Goal: Information Seeking & Learning: Learn about a topic

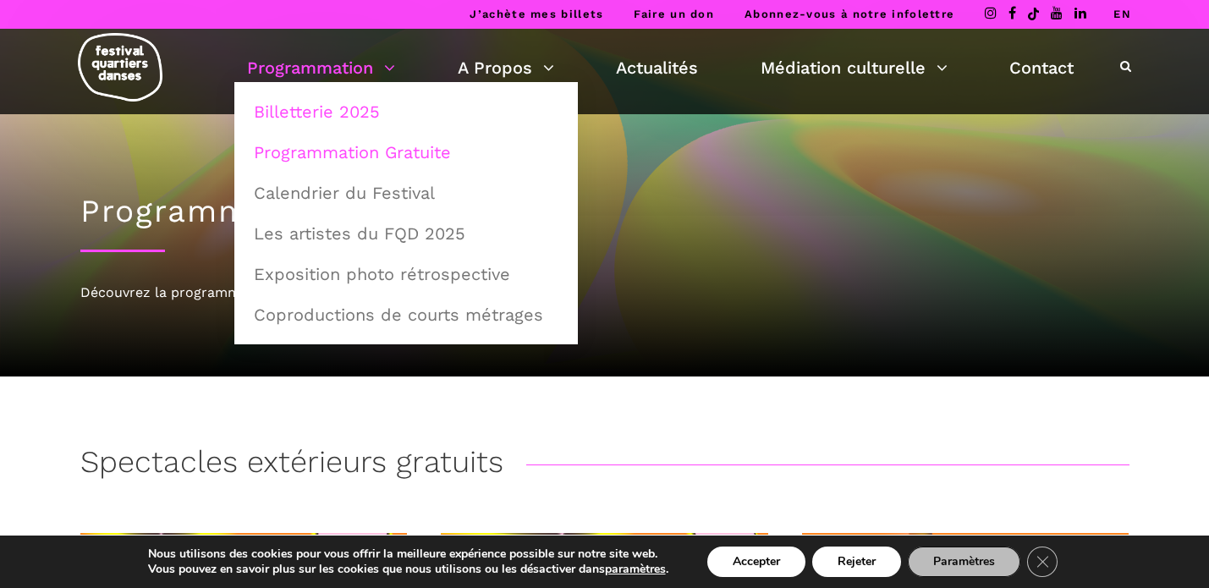
click at [334, 112] on link "Billetterie 2025" at bounding box center [406, 111] width 325 height 39
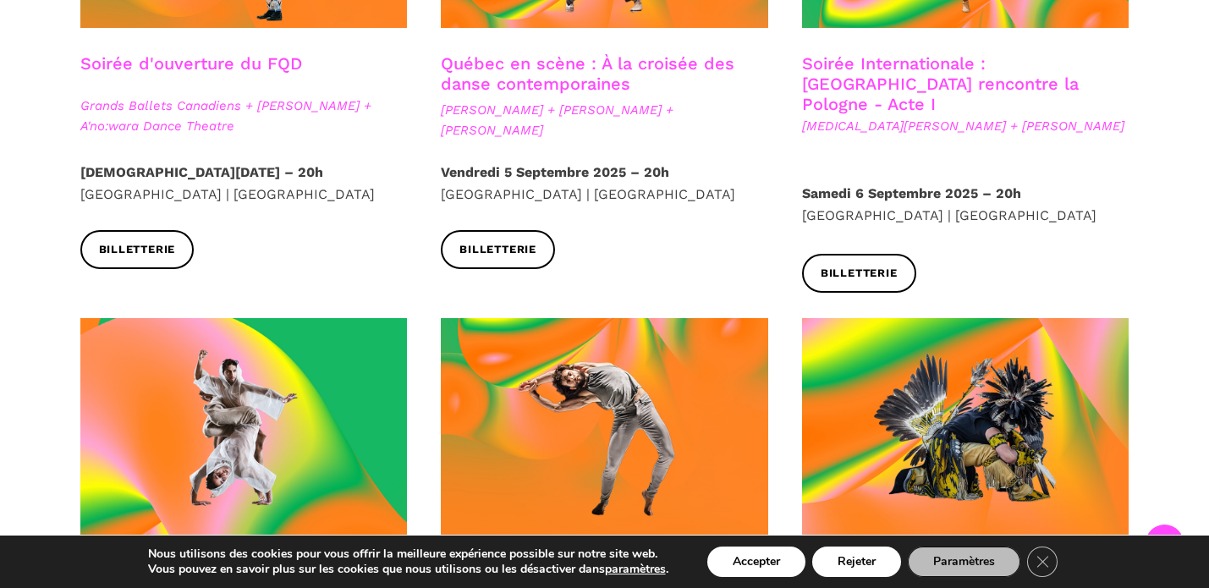
scroll to position [723, 0]
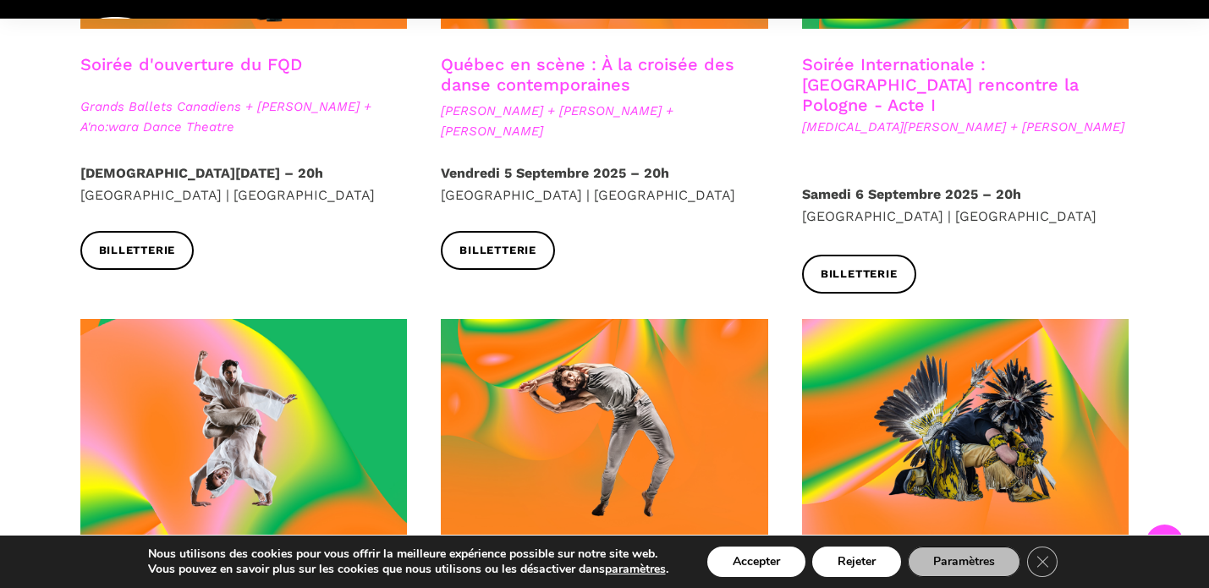
click at [910, 93] on link "Soirée Internationale : Montréal rencontre la Pologne - Acte I" at bounding box center [940, 84] width 277 height 61
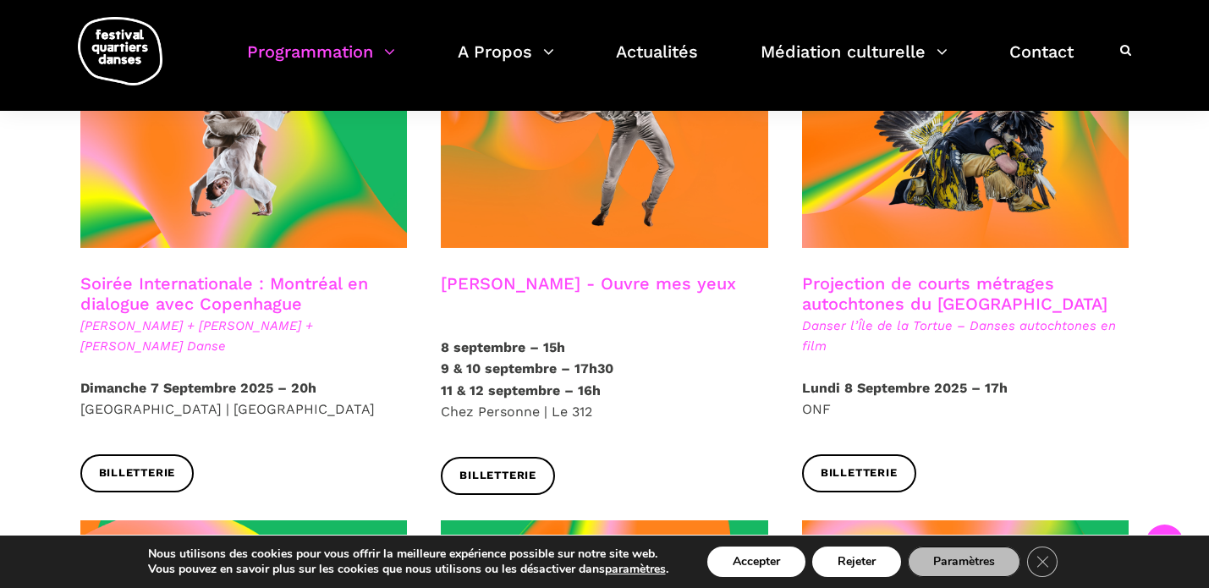
scroll to position [988, 0]
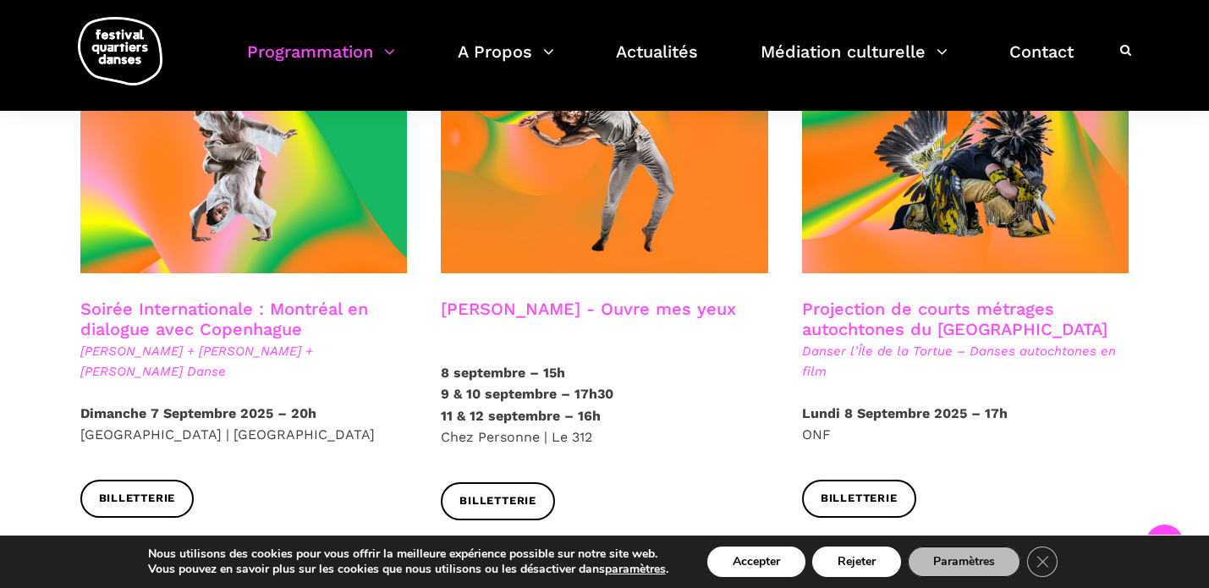
click at [280, 302] on link "Soirée Internationale : Montréal en dialogue avec Copenhague" at bounding box center [224, 319] width 288 height 41
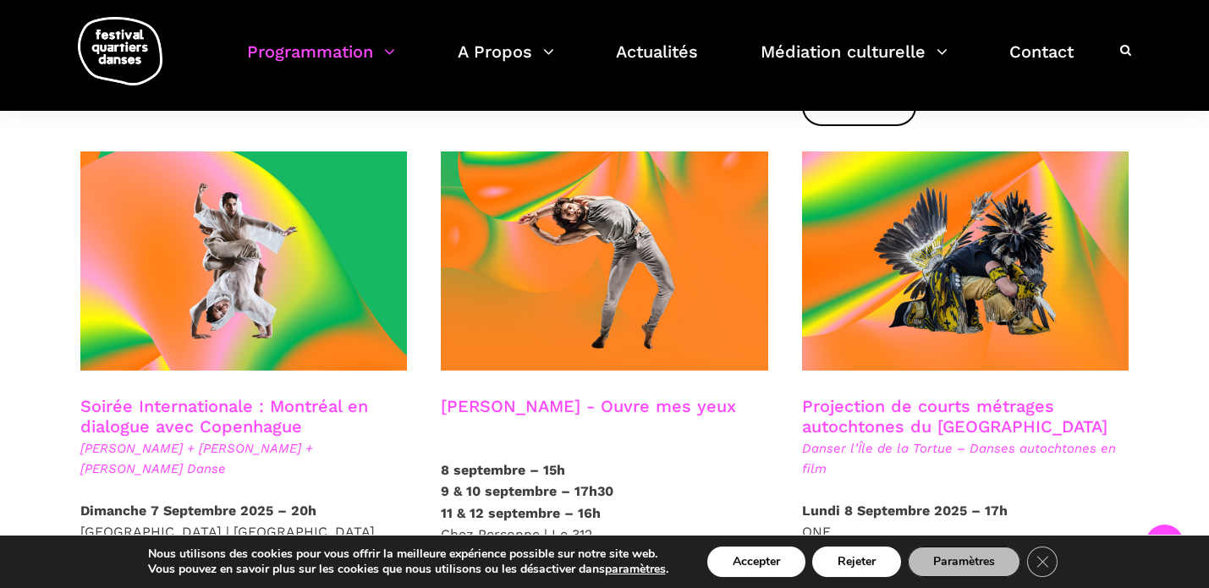
scroll to position [895, 0]
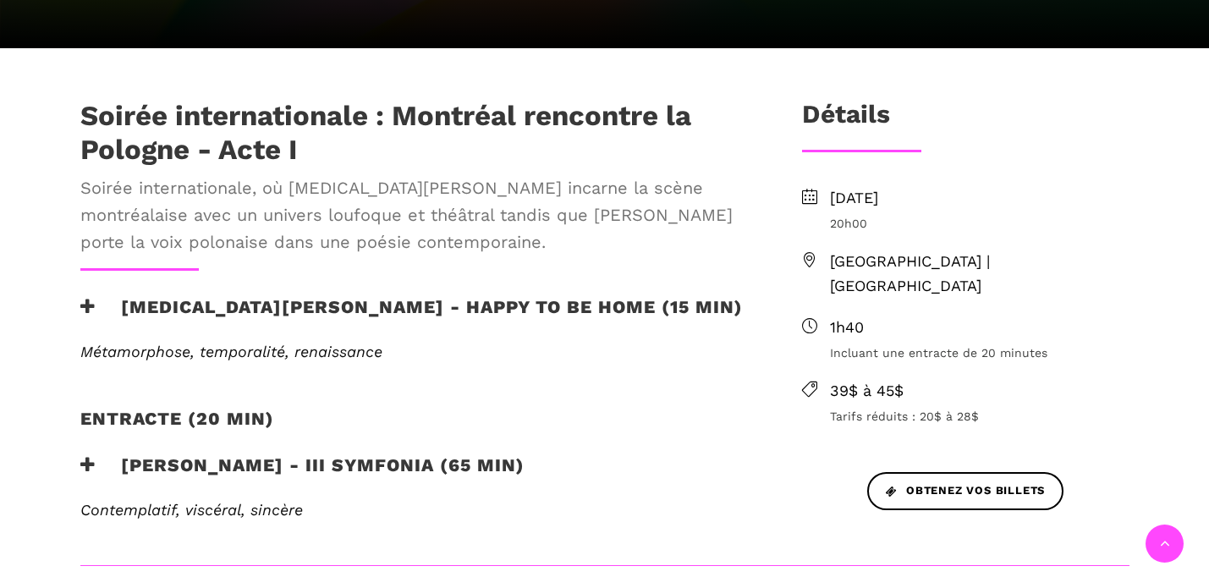
scroll to position [513, 0]
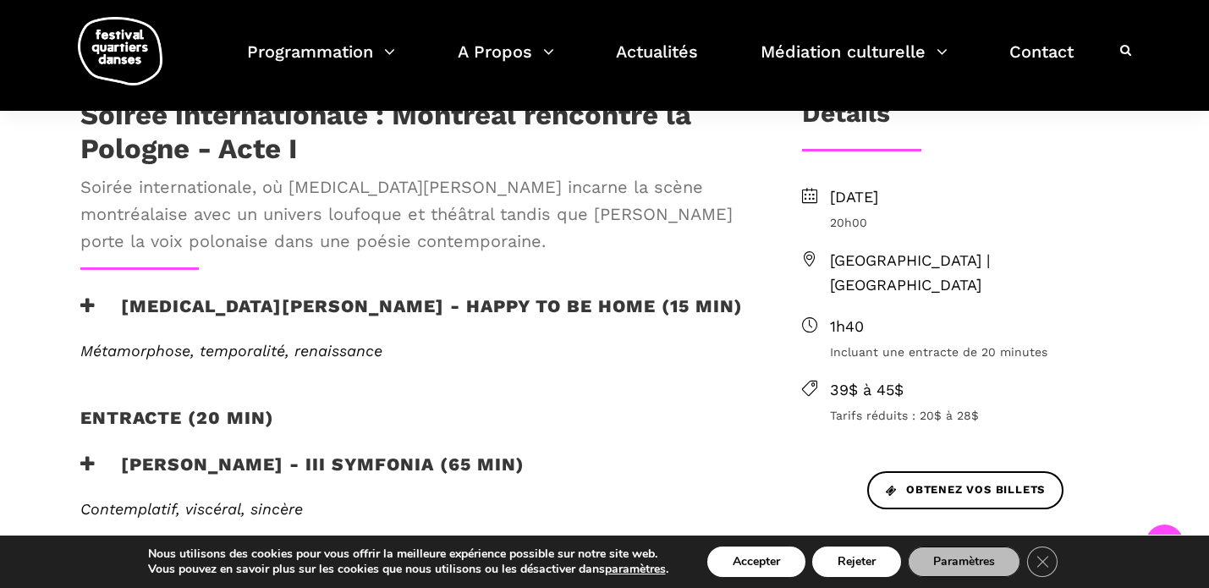
click at [538, 295] on h3 "[MEDICAL_DATA][PERSON_NAME] - Happy to be home (15 min)" at bounding box center [411, 316] width 662 height 42
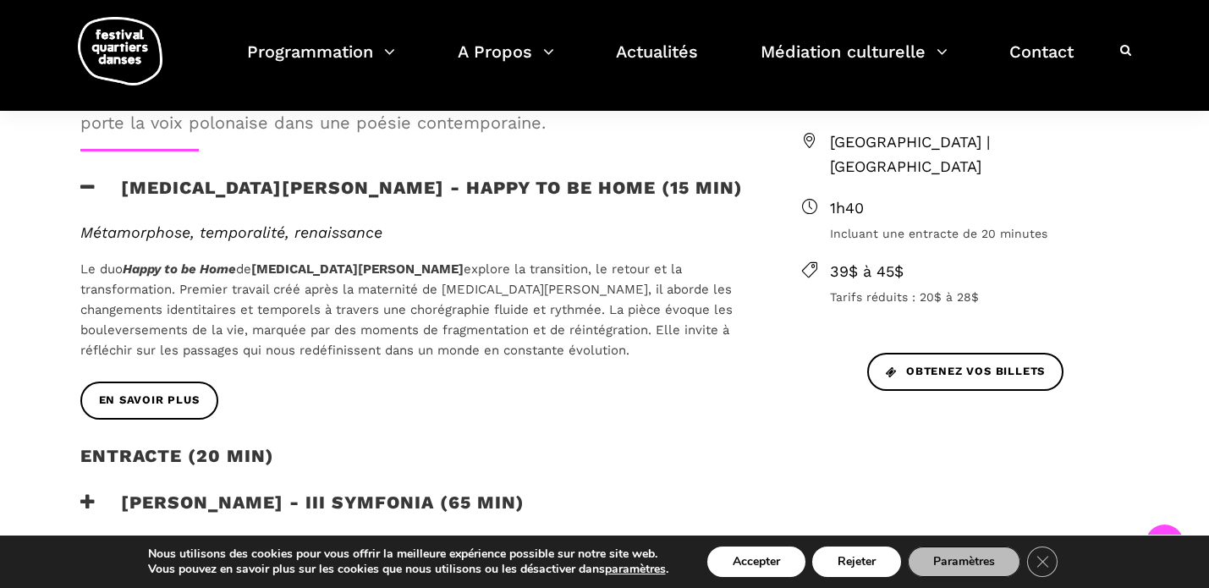
scroll to position [678, 0]
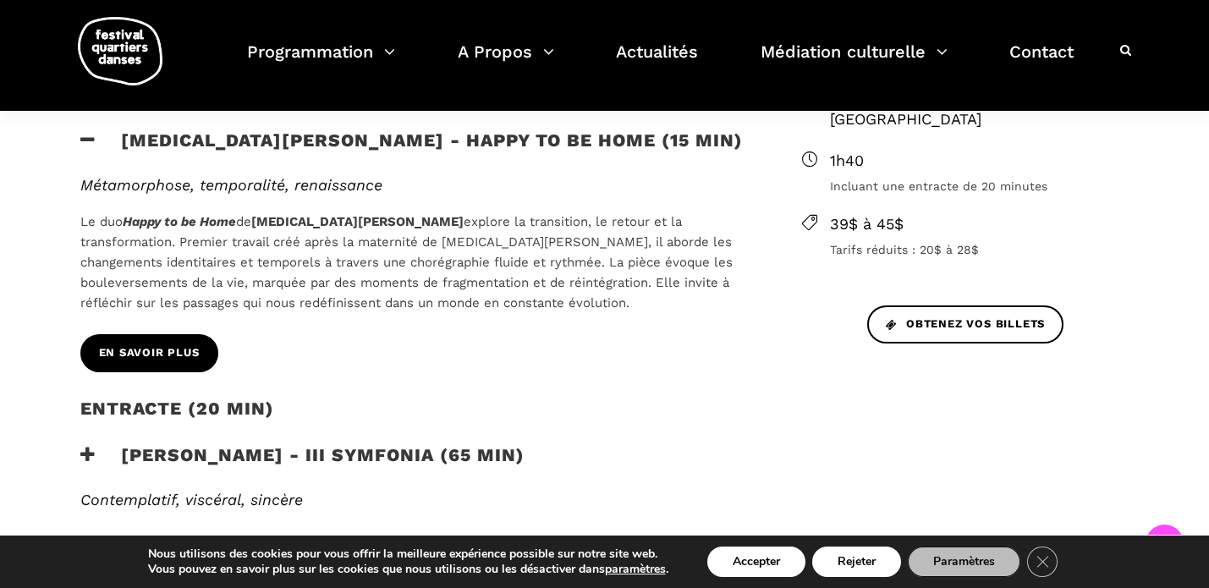
click at [178, 344] on span "EN SAVOIR PLUS" at bounding box center [149, 353] width 101 height 18
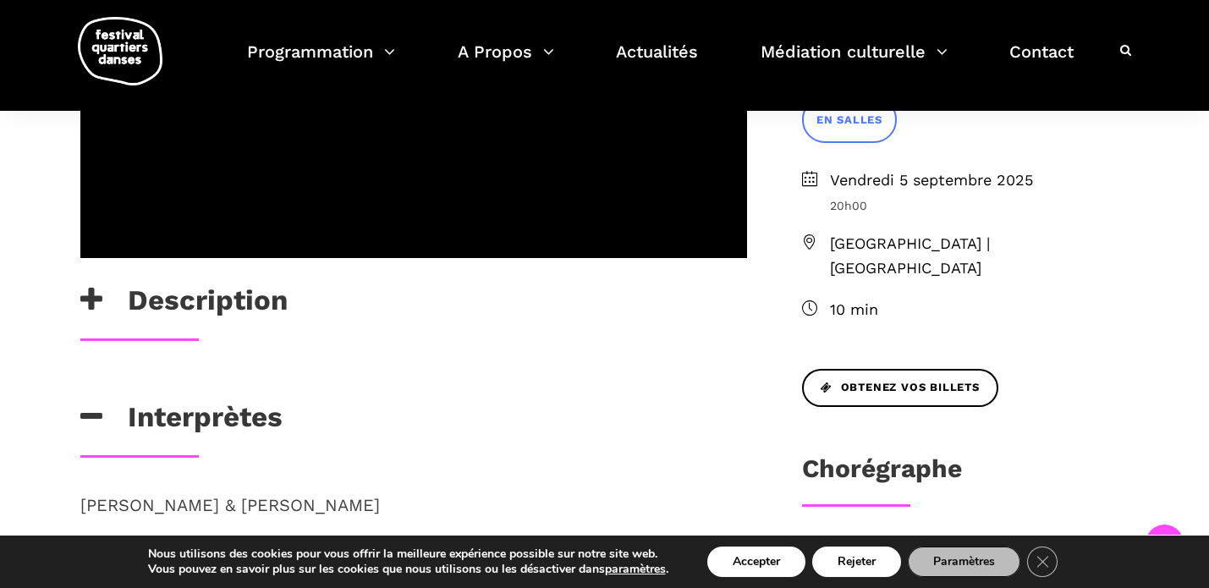
scroll to position [119, 0]
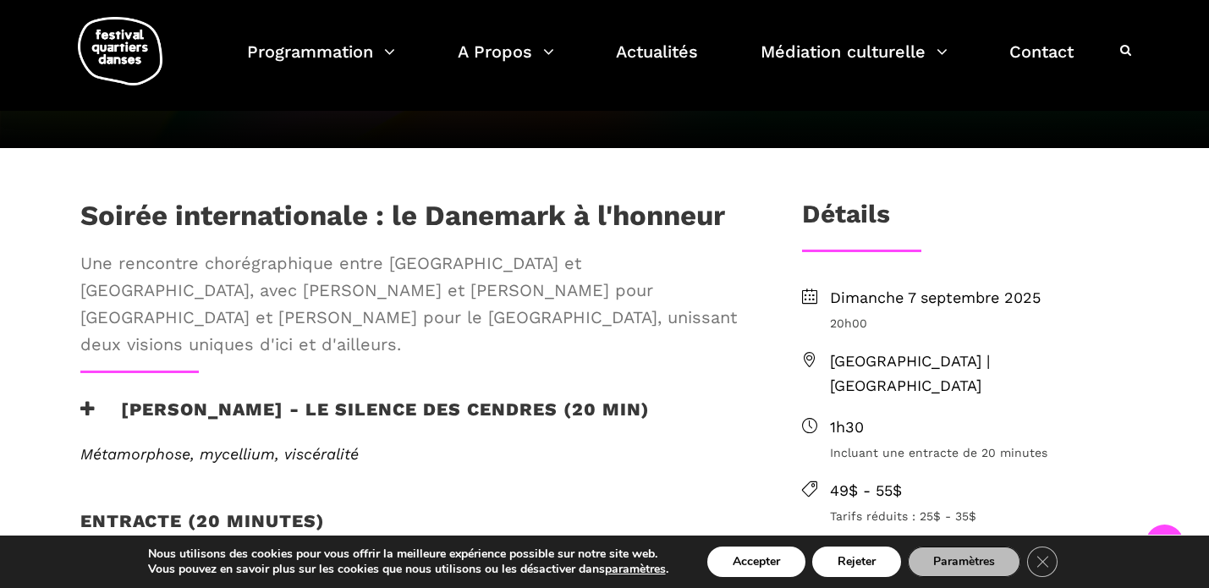
scroll to position [570, 0]
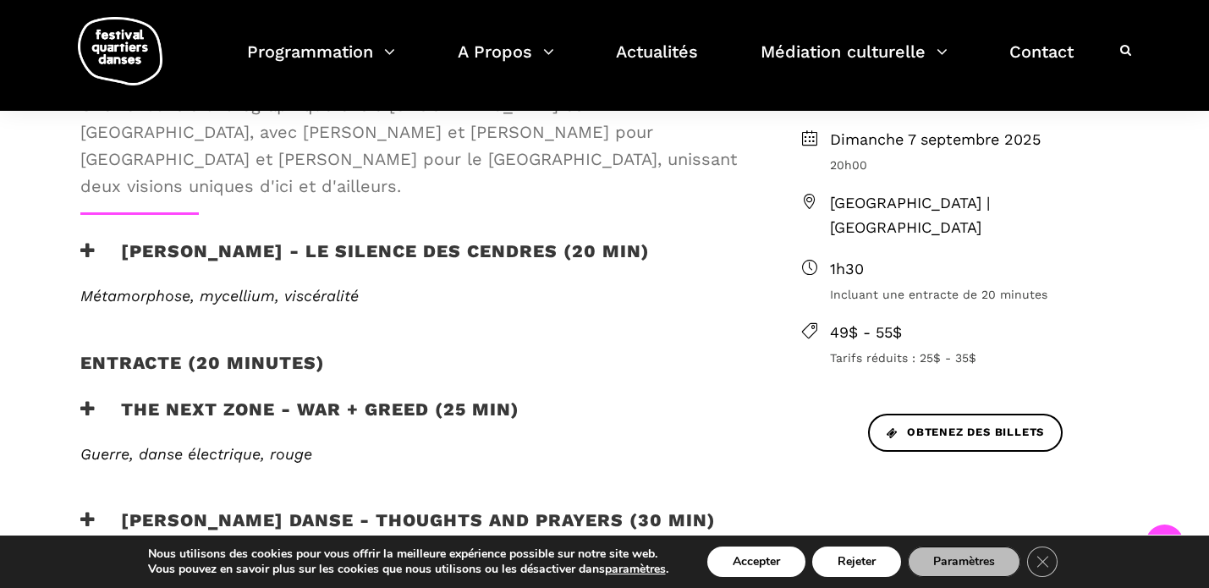
click at [252, 240] on h3 "[PERSON_NAME] - Le silence des cendres (20 min)" at bounding box center [364, 261] width 569 height 42
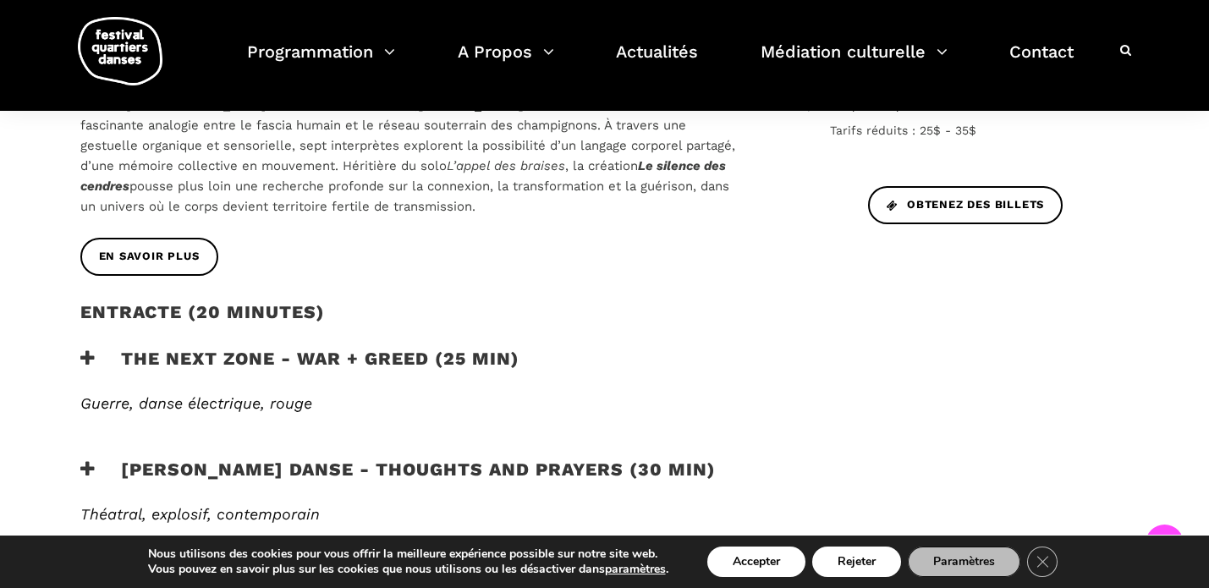
scroll to position [799, 0]
click at [148, 247] on span "En savoir plus" at bounding box center [149, 256] width 101 height 18
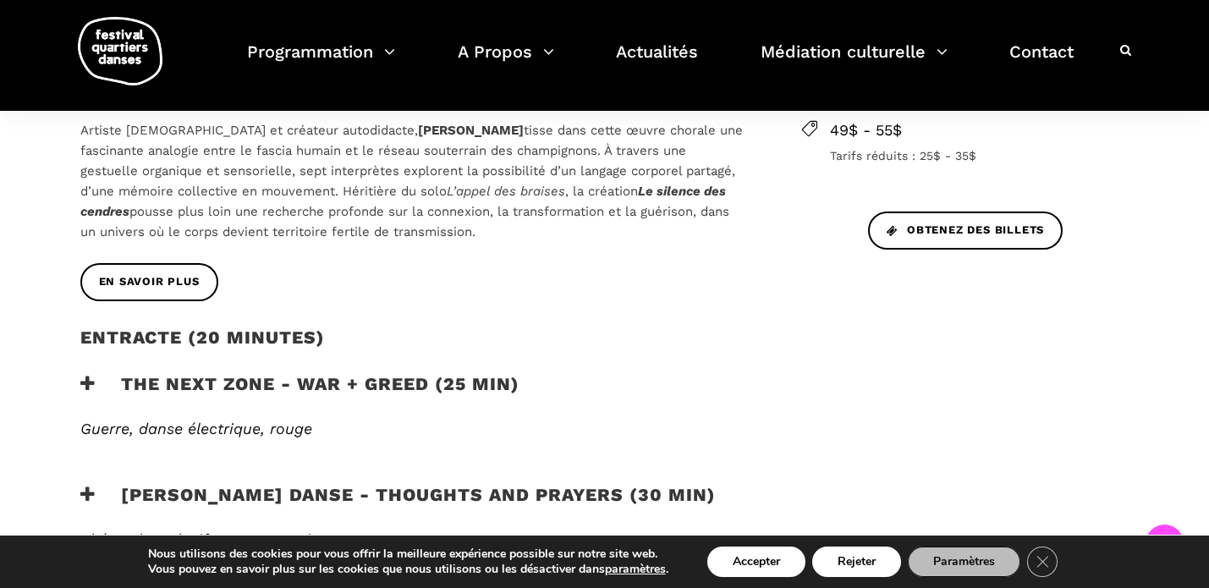
scroll to position [792, 0]
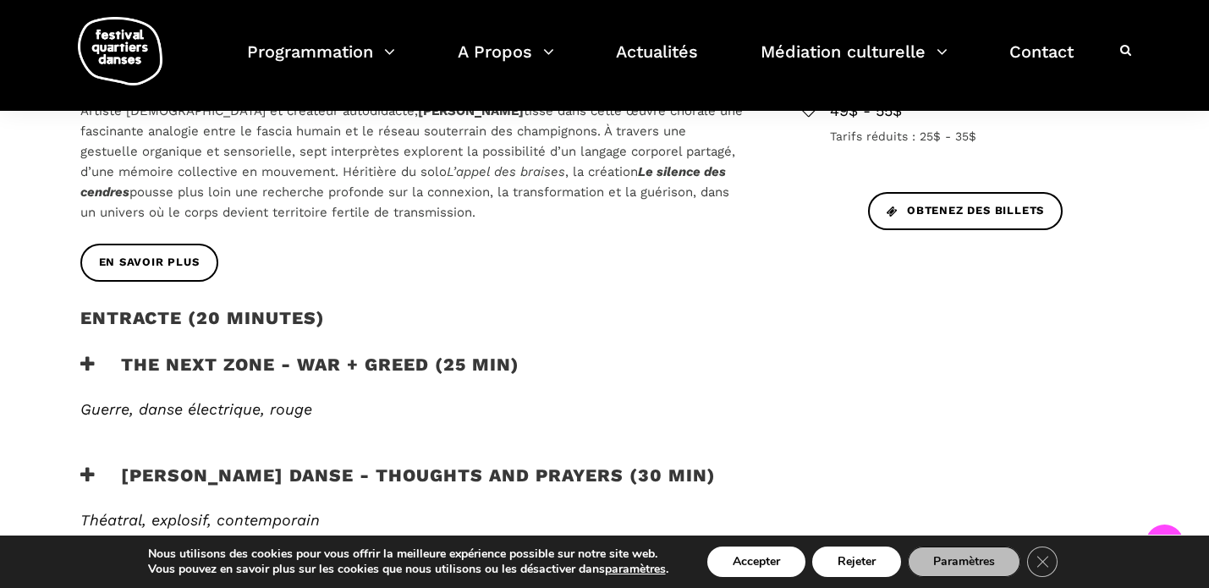
click at [426, 354] on h3 "the next zone - WAR + GREED (25 min)" at bounding box center [299, 375] width 439 height 42
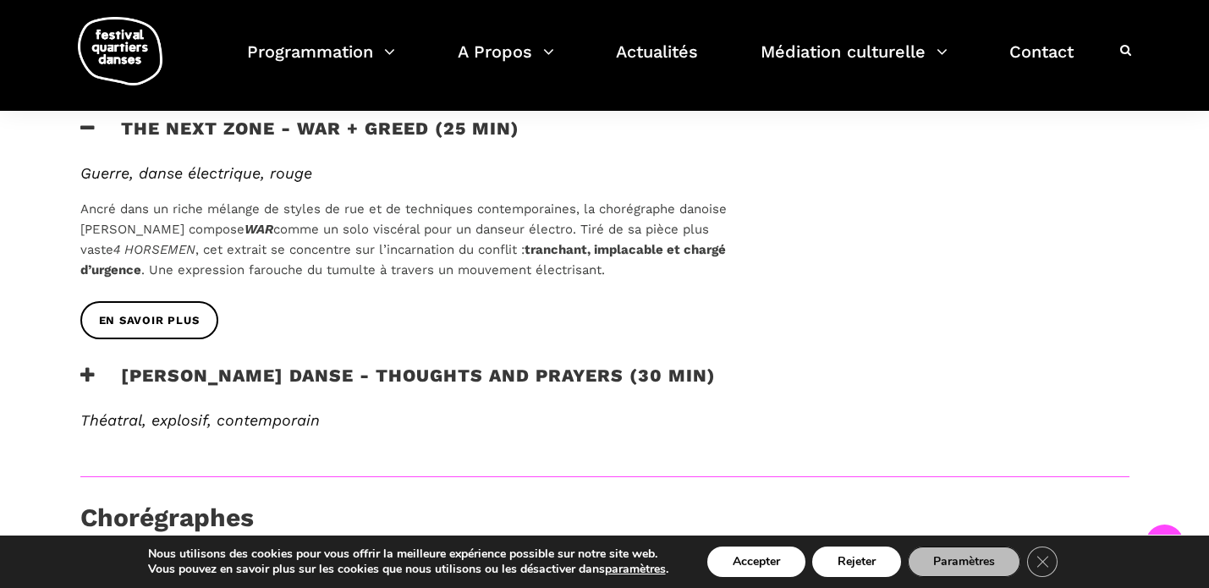
scroll to position [1111, 0]
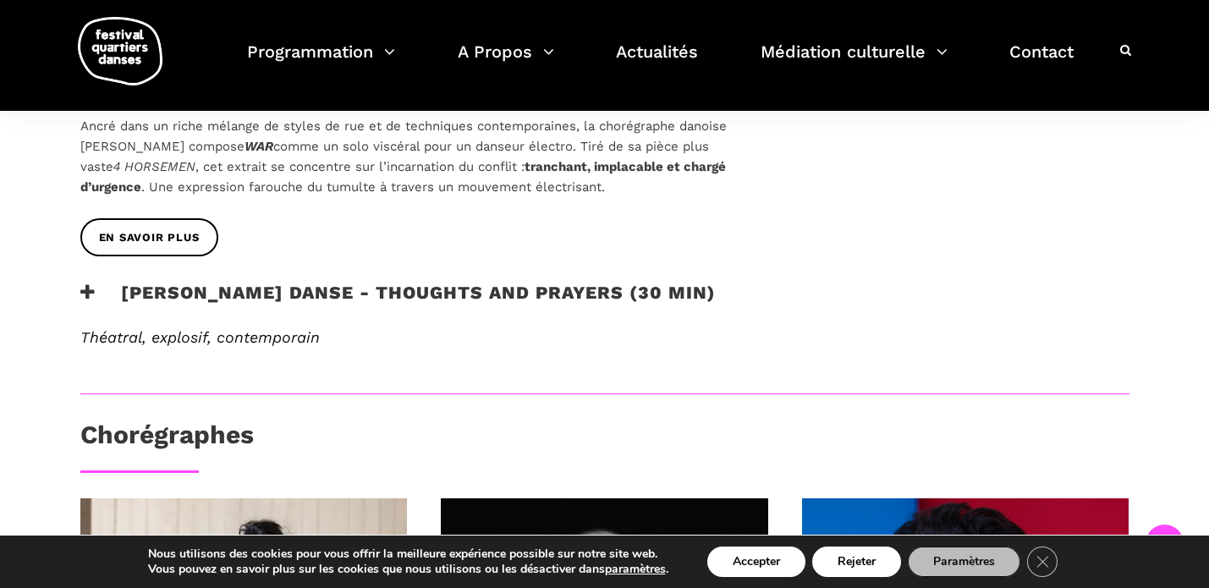
click at [398, 247] on div "En savoir plus" at bounding box center [413, 249] width 700 height 63
click at [400, 282] on h3 "[PERSON_NAME] Danse - Thoughts and Prayers (30 min)" at bounding box center [397, 303] width 635 height 42
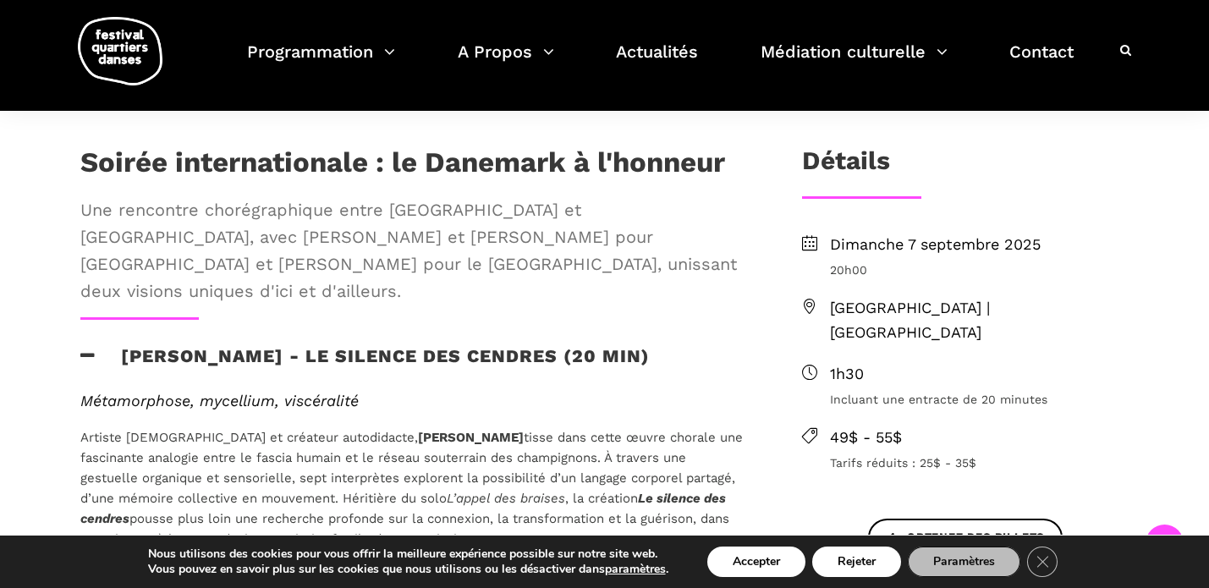
scroll to position [469, 0]
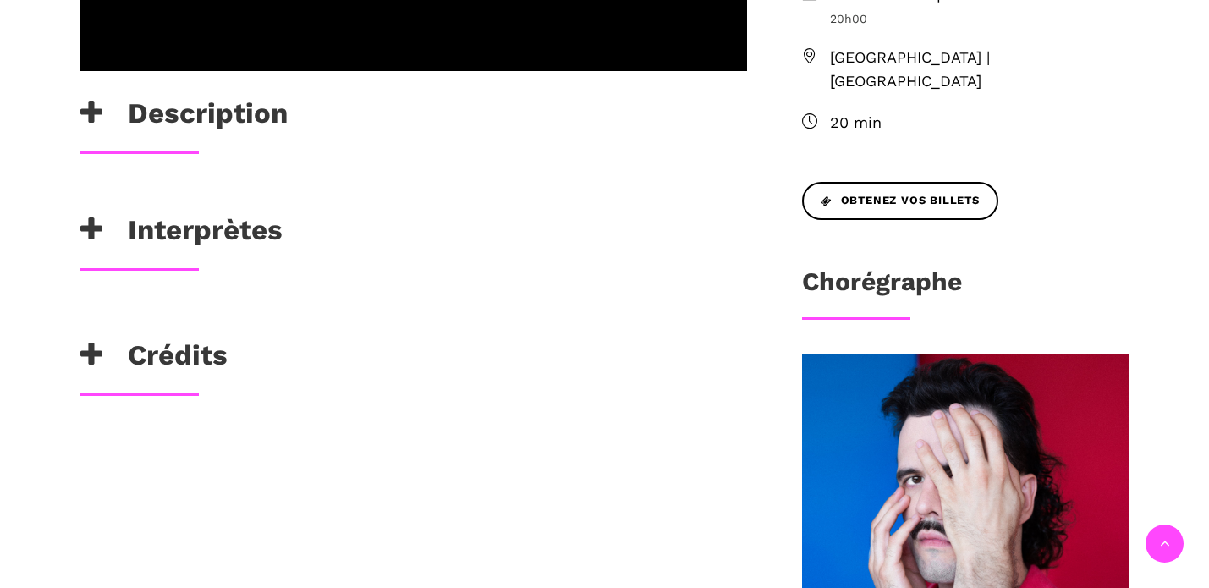
scroll to position [678, 0]
click at [163, 255] on h3 "Interprètes" at bounding box center [181, 234] width 202 height 42
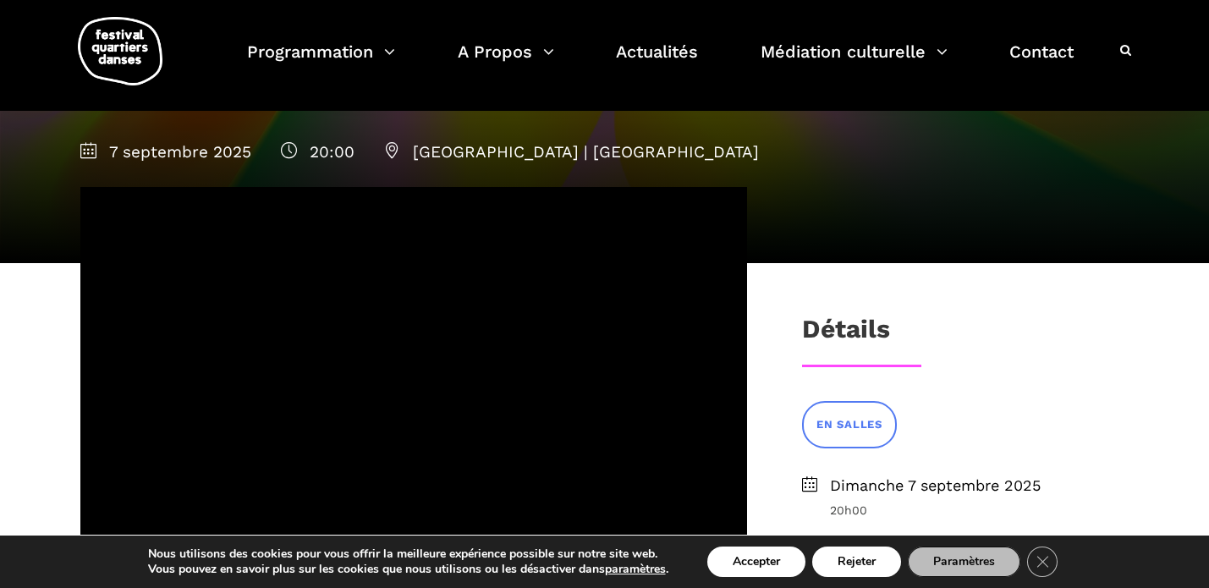
scroll to position [168, 0]
